Goal: Entertainment & Leisure: Consume media (video, audio)

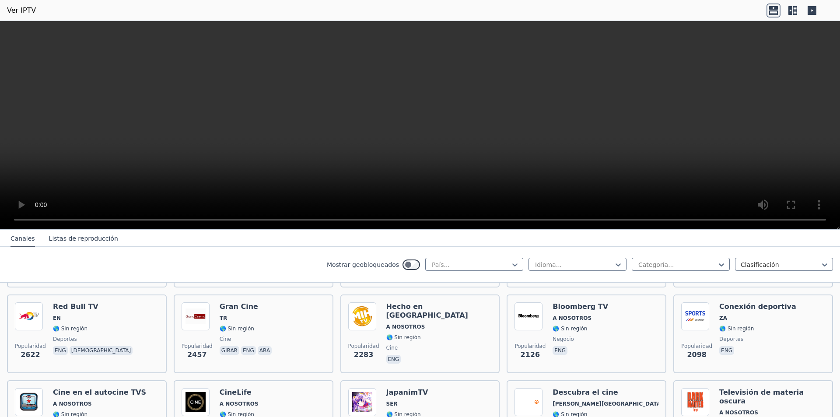
scroll to position [394, 0]
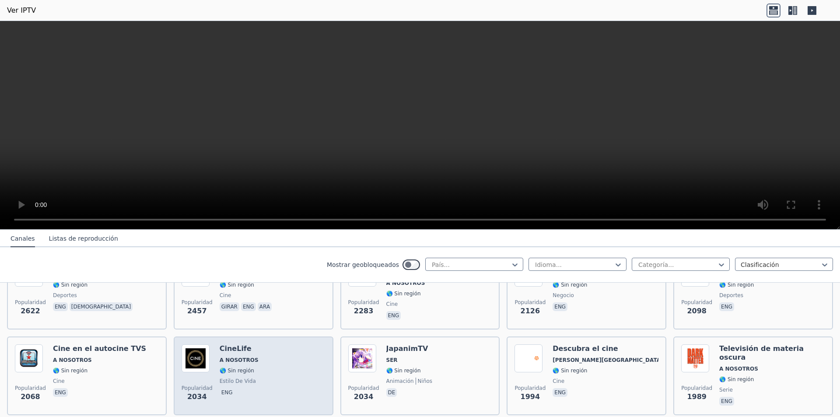
click at [200, 350] on img at bounding box center [196, 358] width 28 height 28
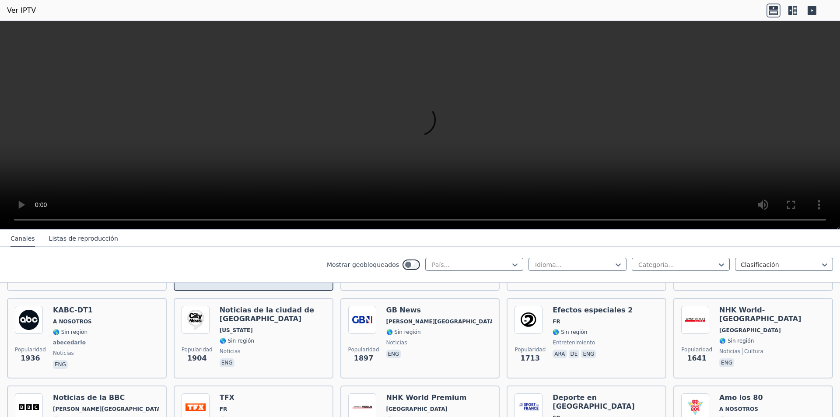
scroll to position [525, 0]
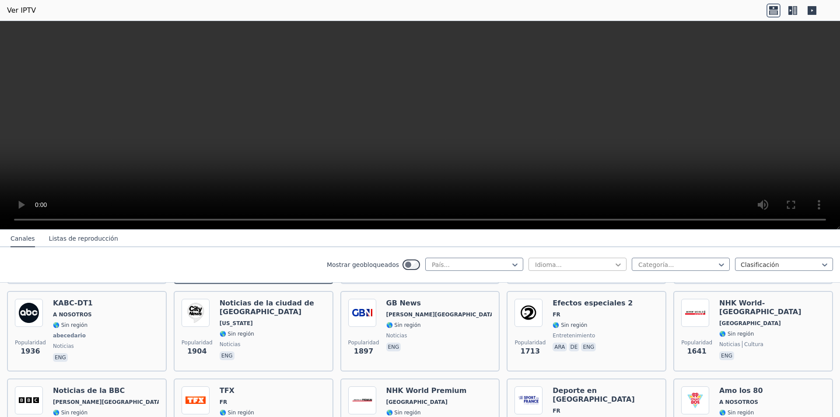
click at [616, 265] on icon at bounding box center [618, 265] width 5 height 3
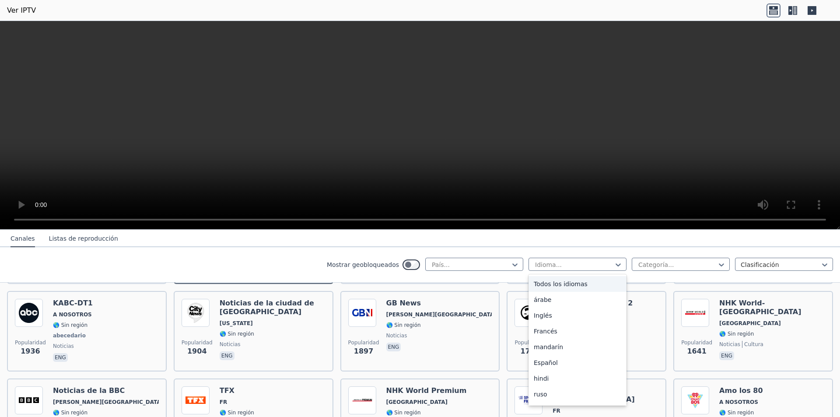
scroll to position [44, 0]
click at [537, 319] on font "Español" at bounding box center [546, 319] width 24 height 7
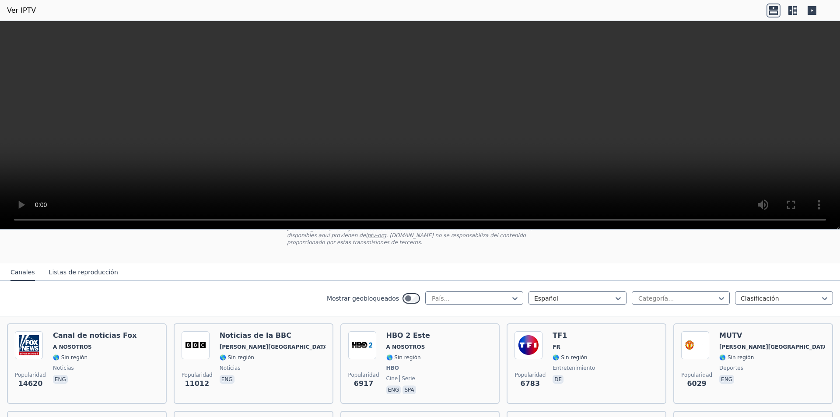
scroll to position [88, 0]
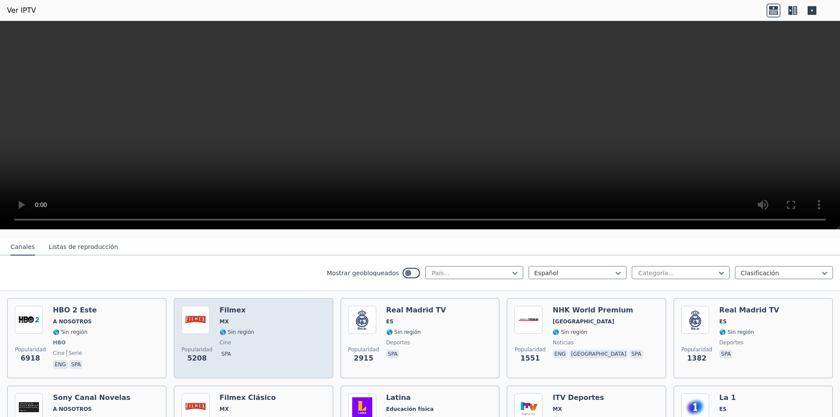
click at [193, 317] on img at bounding box center [196, 320] width 28 height 28
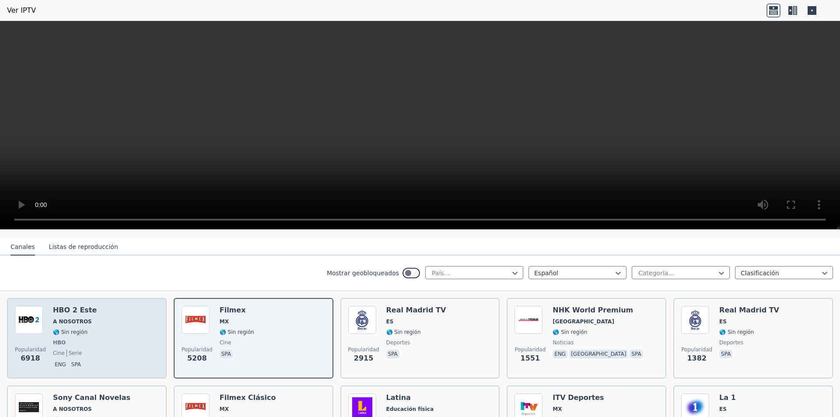
click at [29, 313] on img at bounding box center [29, 320] width 28 height 28
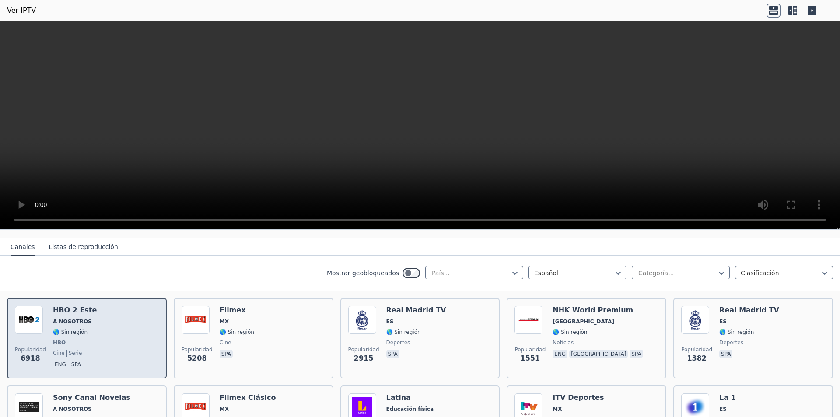
click at [72, 362] on font "spa" at bounding box center [76, 365] width 10 height 6
click at [71, 362] on font "spa" at bounding box center [76, 365] width 10 height 6
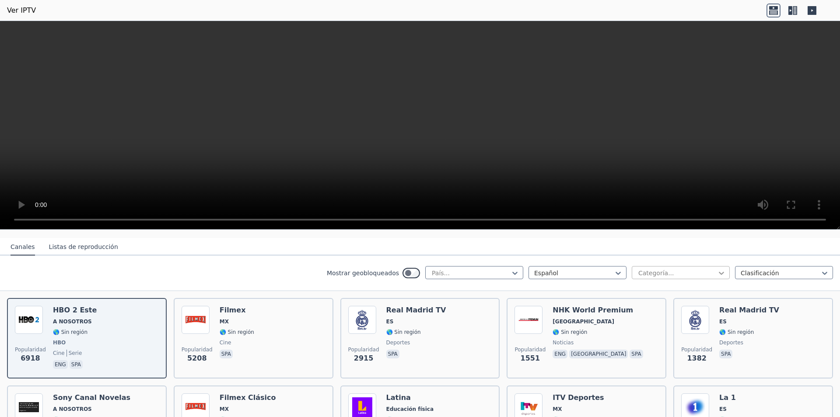
click at [719, 272] on icon at bounding box center [721, 273] width 5 height 3
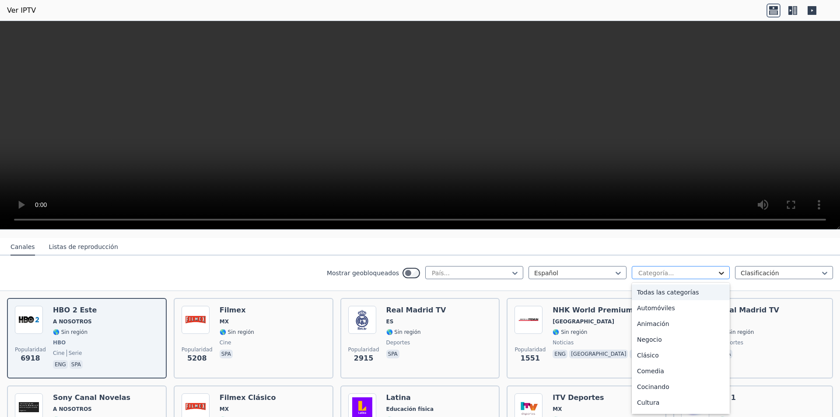
click at [719, 272] on icon at bounding box center [721, 273] width 5 height 3
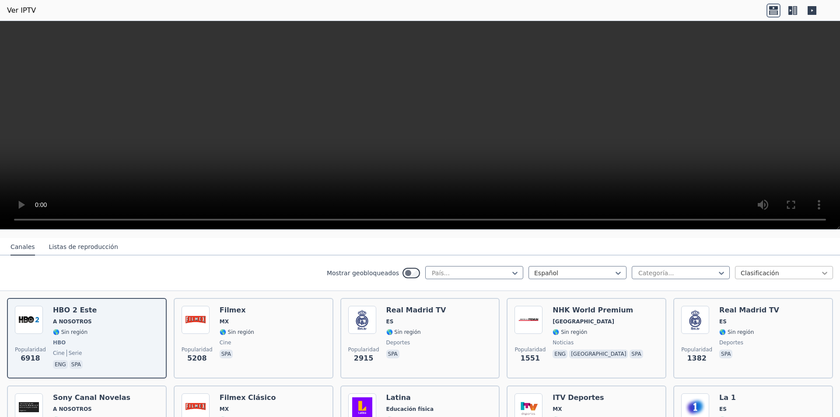
click at [822, 272] on icon at bounding box center [824, 273] width 5 height 3
click at [82, 243] on font "Listas de reproducción" at bounding box center [83, 246] width 69 height 7
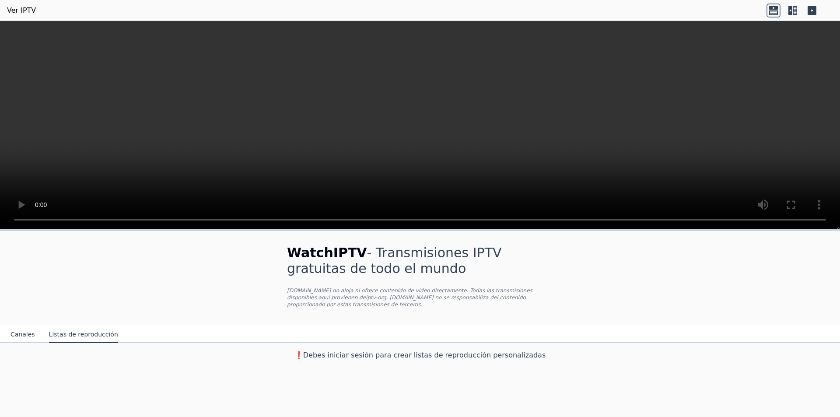
click at [20, 331] on font "Canales" at bounding box center [23, 334] width 25 height 7
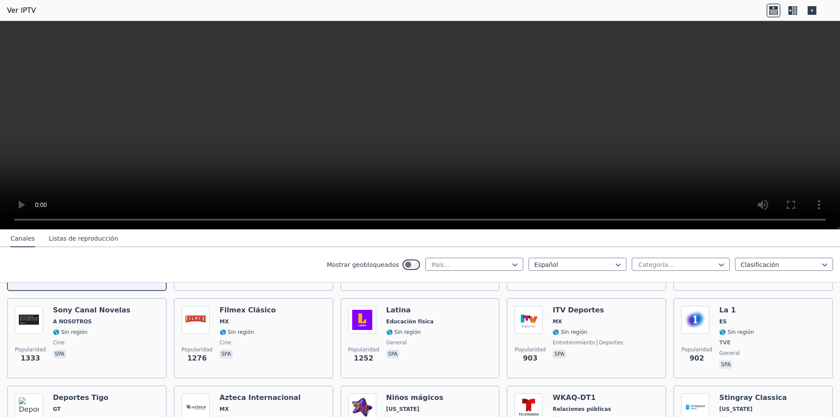
scroll to position [131, 0]
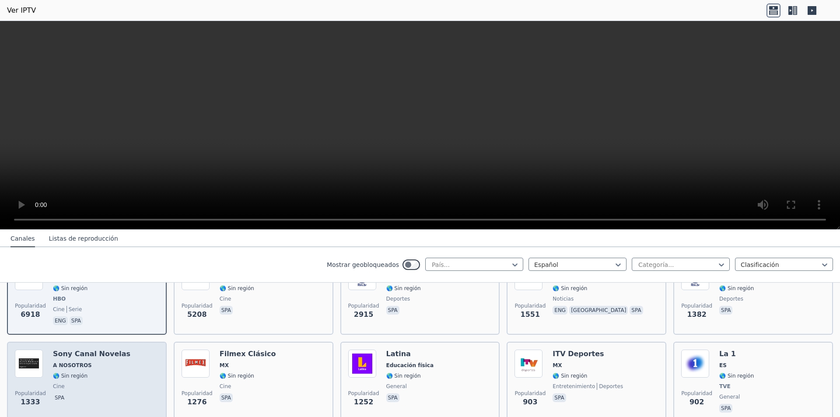
click at [76, 350] on font "Sony Canal Novelas" at bounding box center [91, 354] width 77 height 8
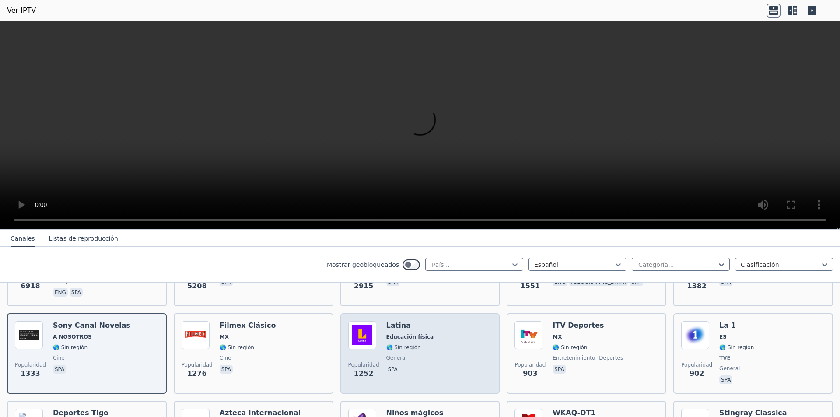
scroll to position [175, 0]
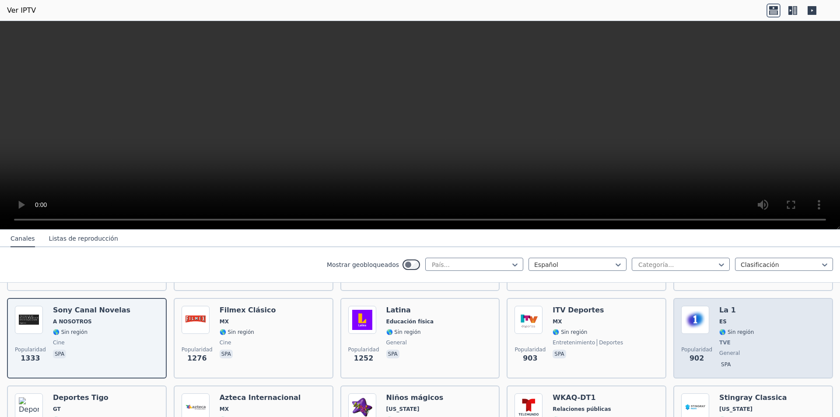
click at [691, 320] on img at bounding box center [696, 320] width 28 height 28
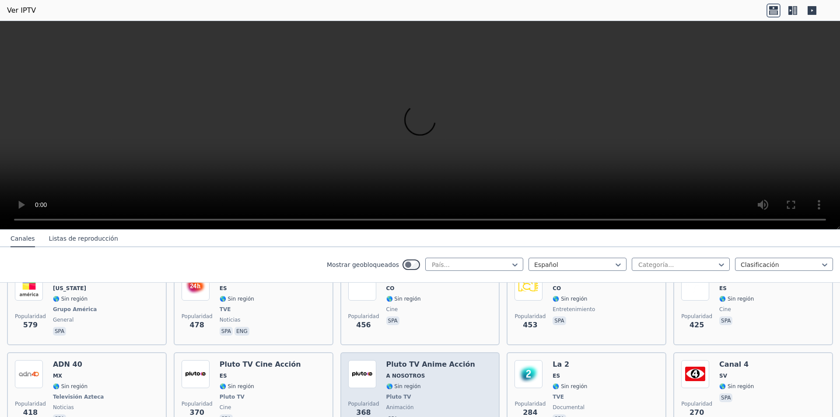
scroll to position [438, 0]
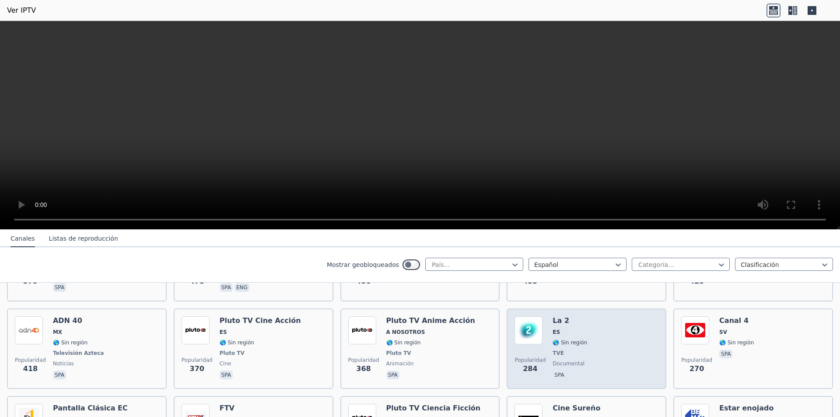
click at [528, 316] on img at bounding box center [529, 330] width 28 height 28
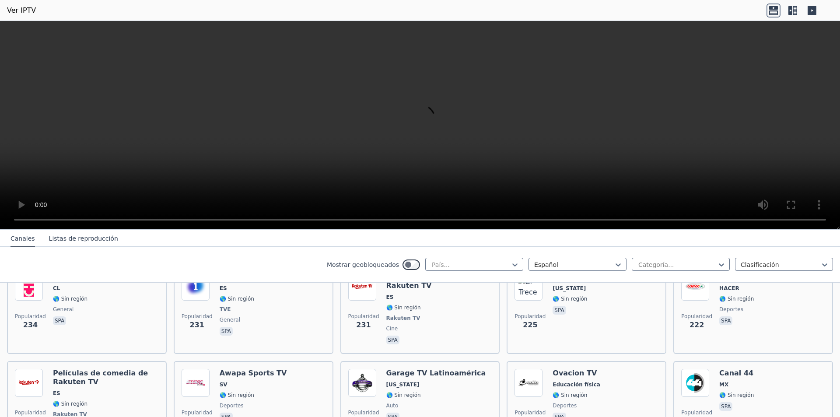
scroll to position [569, 0]
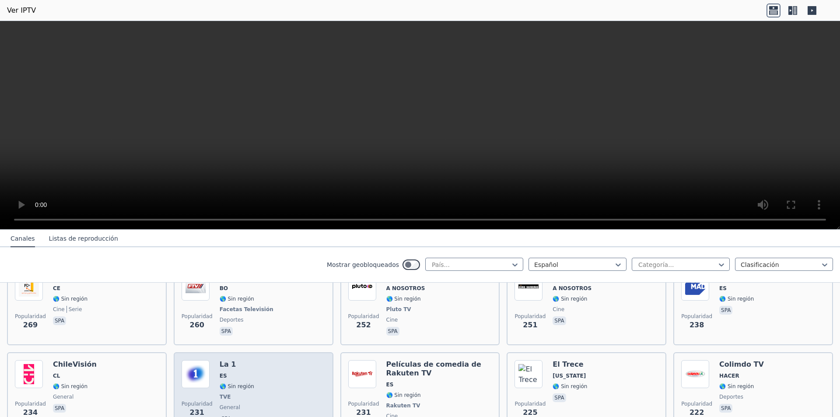
click at [192, 361] on img at bounding box center [196, 374] width 28 height 28
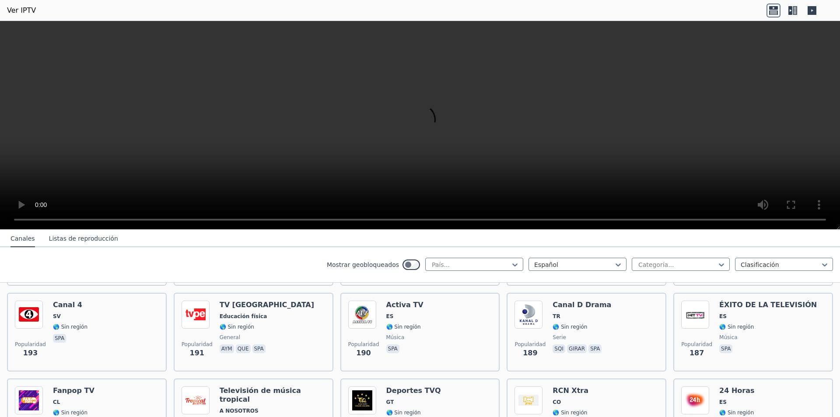
scroll to position [700, 0]
